Goal: Use online tool/utility: Utilize a website feature to perform a specific function

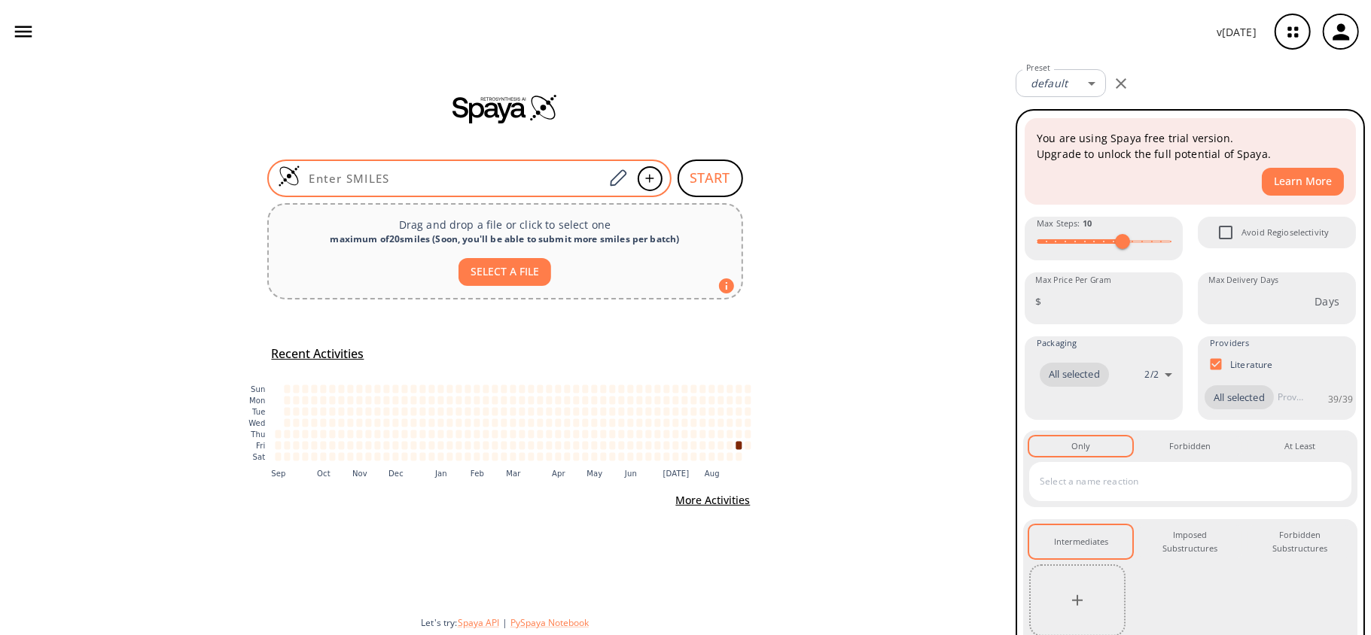
click at [473, 178] on input at bounding box center [452, 178] width 304 height 15
click at [352, 178] on input at bounding box center [452, 178] width 304 height 15
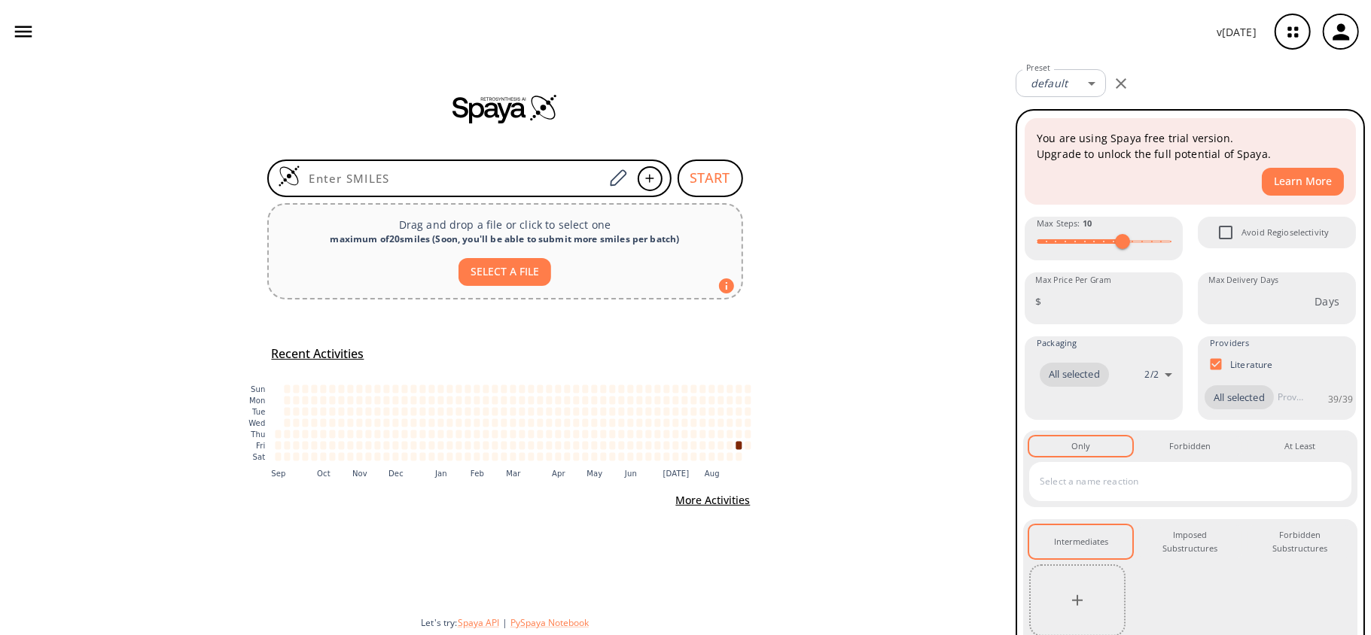
click at [1121, 89] on icon "button" at bounding box center [1121, 84] width 18 height 18
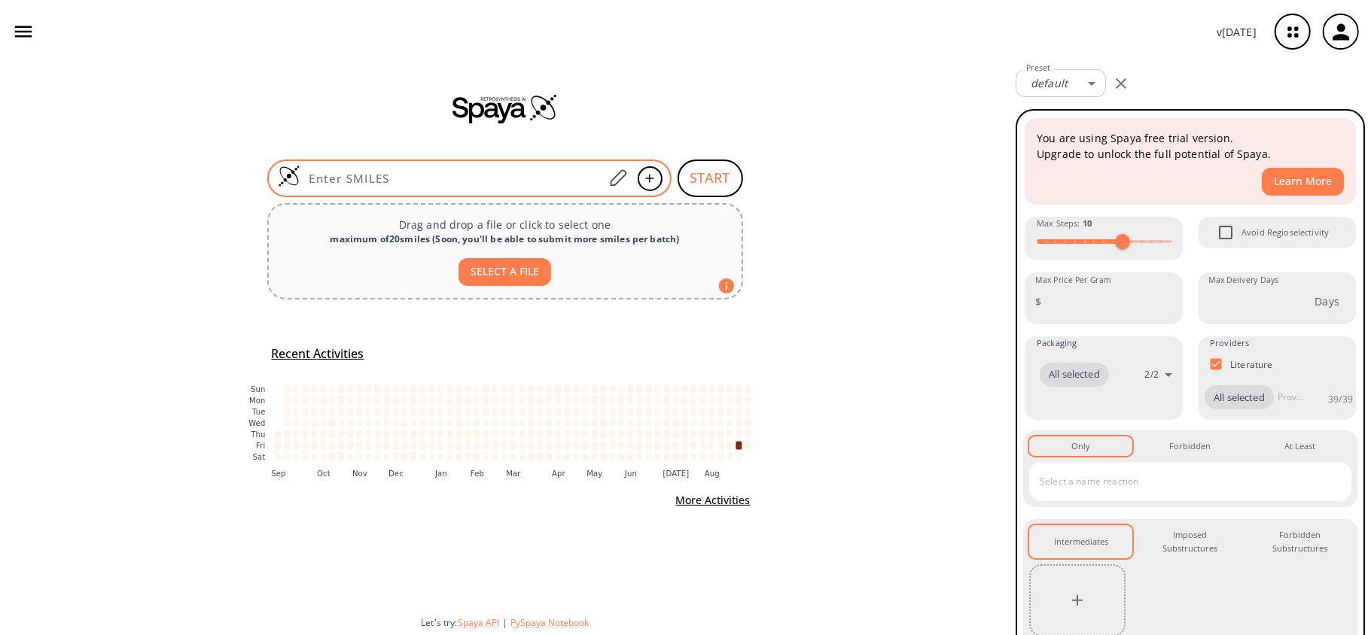
paste input "N#CC1=CC=C(N2C(CN(C(C2)=O)C3=CC=C(C=C3)C#N)=O)C=C1"
type input "N#CC1=CC=C(N2C(CN(C(C2)=O)C3=CC=C(C=C3)C#N)=O)C=C1"
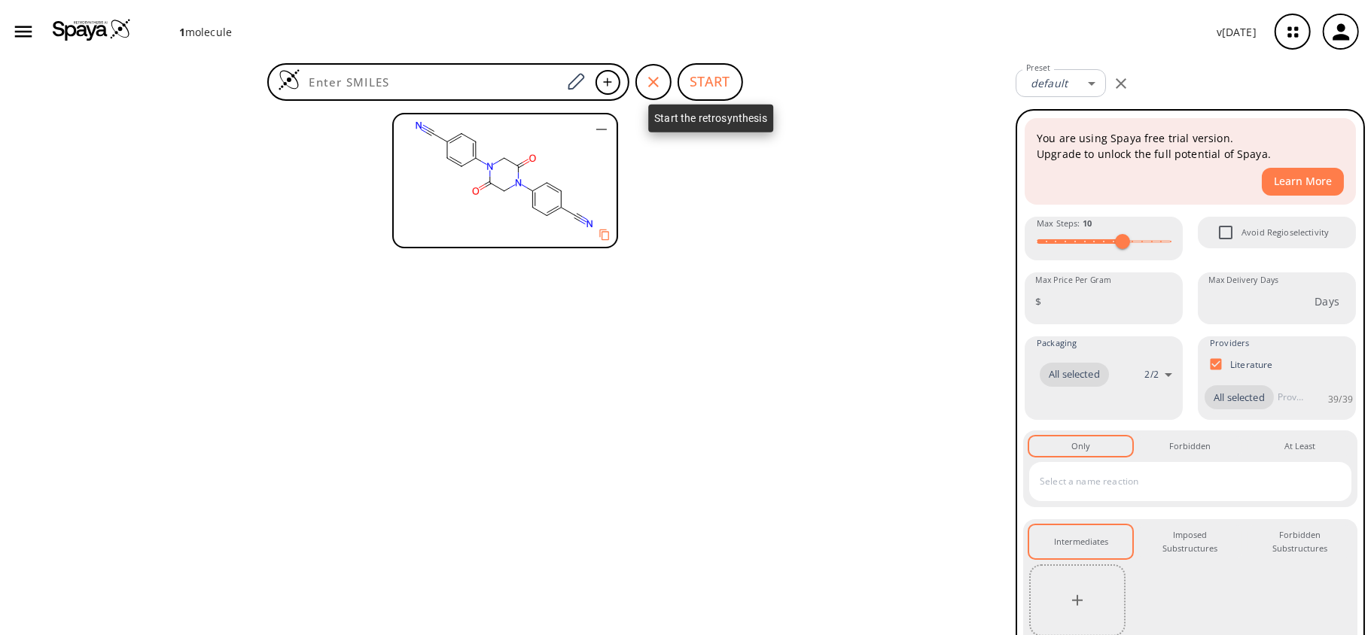
click at [726, 70] on button "START" at bounding box center [711, 82] width 66 height 38
